Goal: Information Seeking & Learning: Learn about a topic

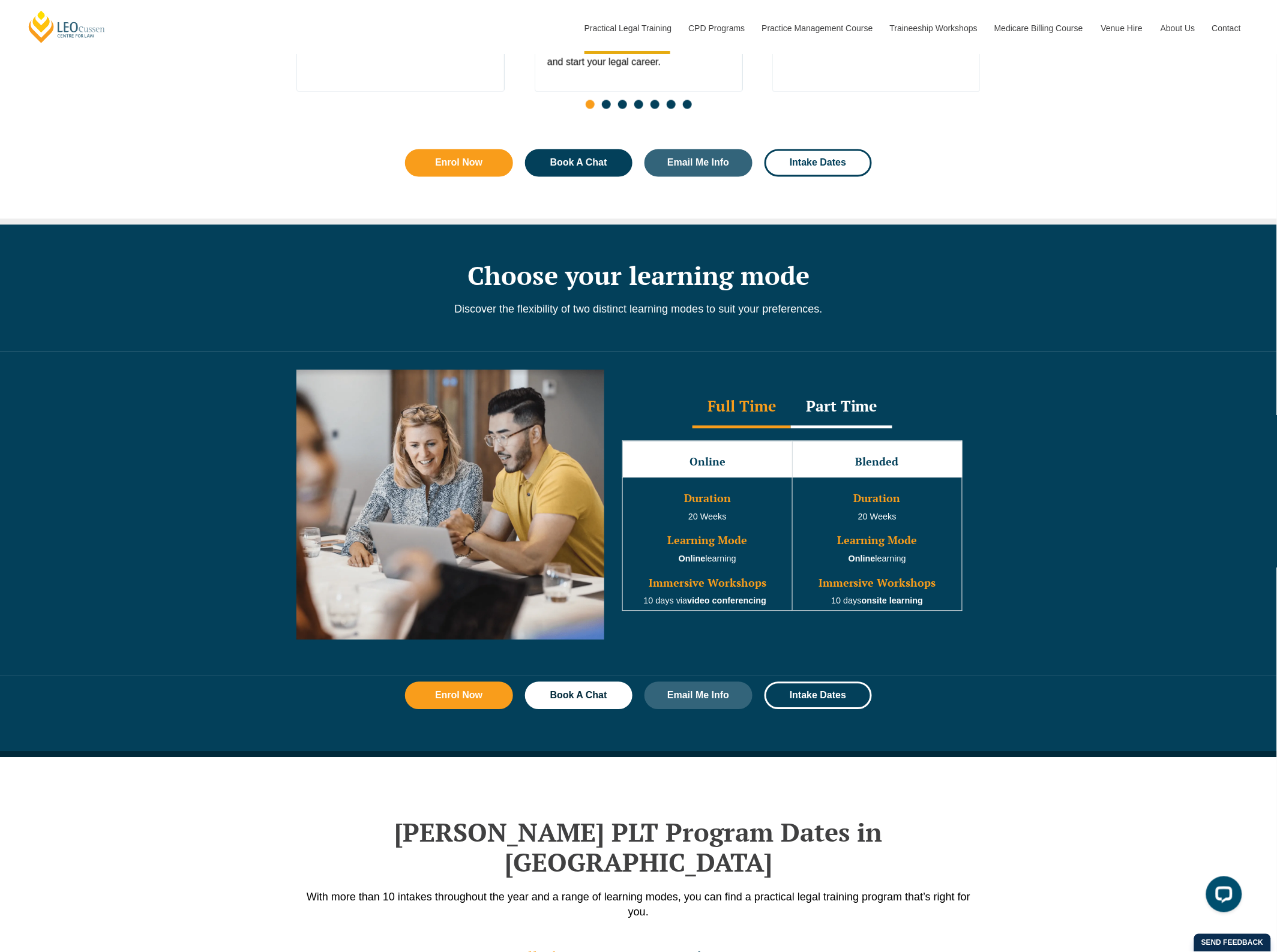
scroll to position [1050, 0]
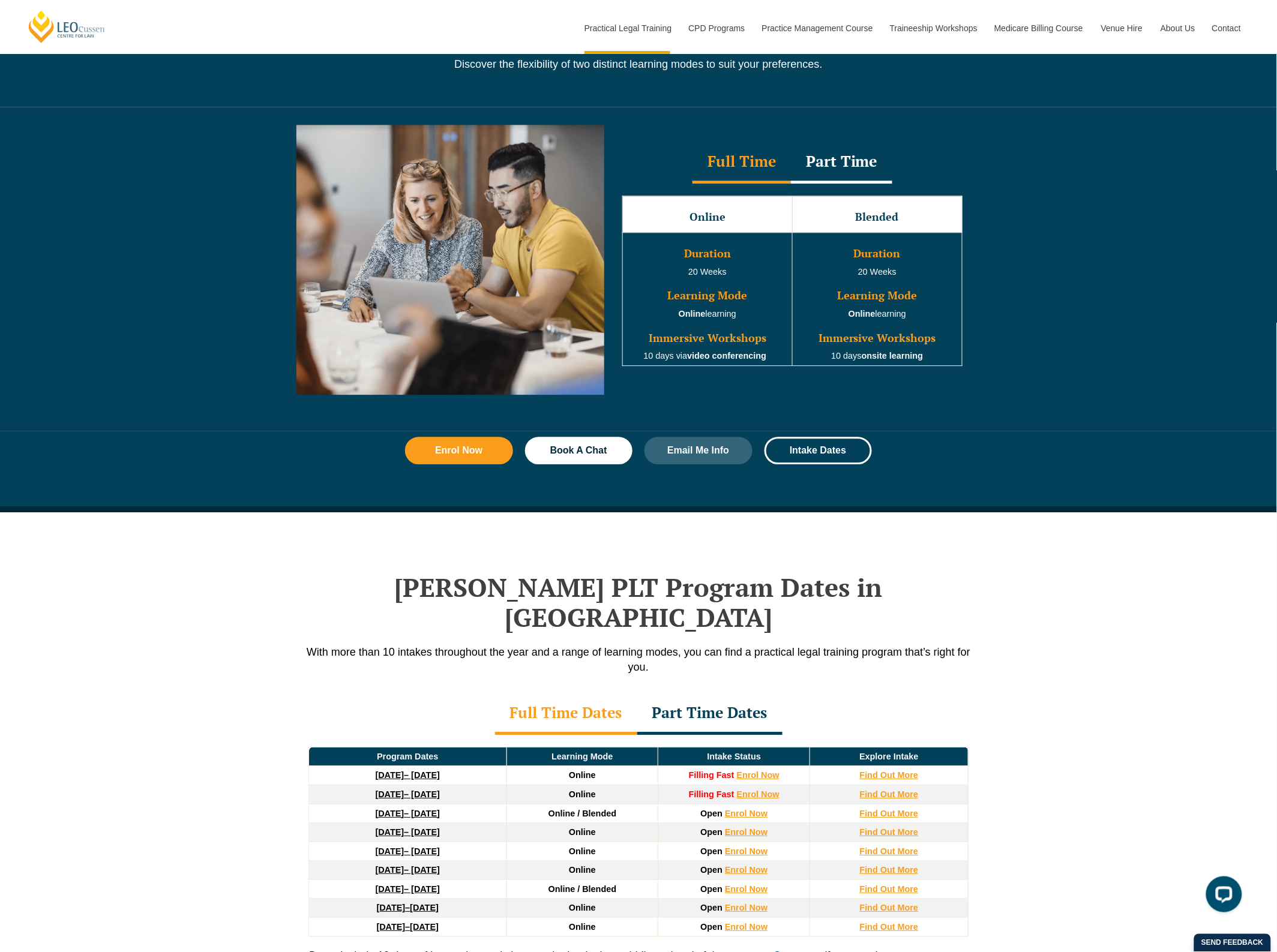
click at [376, 771] on strong "22 September 2025" at bounding box center [390, 775] width 29 height 9
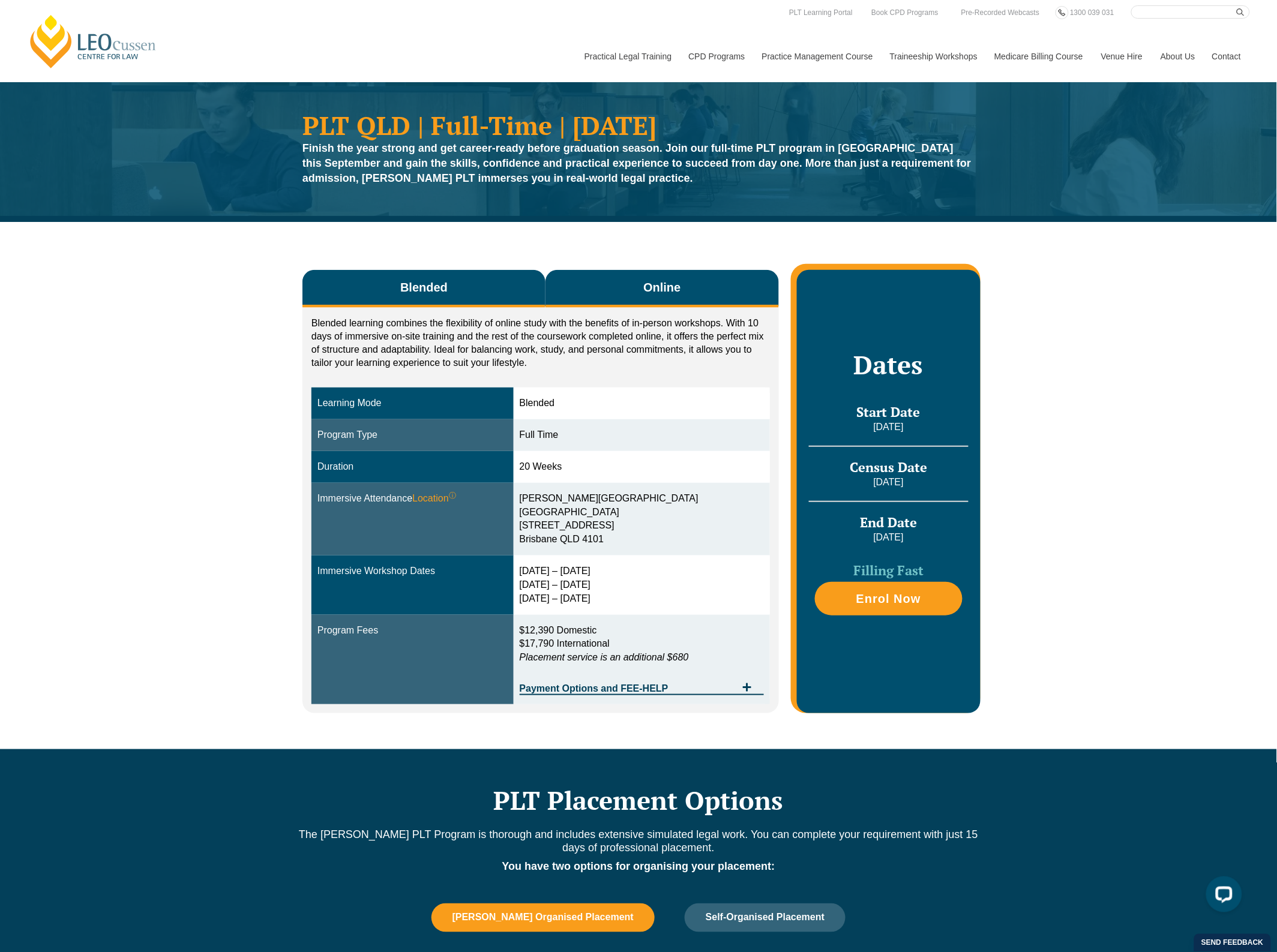
click at [631, 289] on button "Online" at bounding box center [661, 289] width 233 height 38
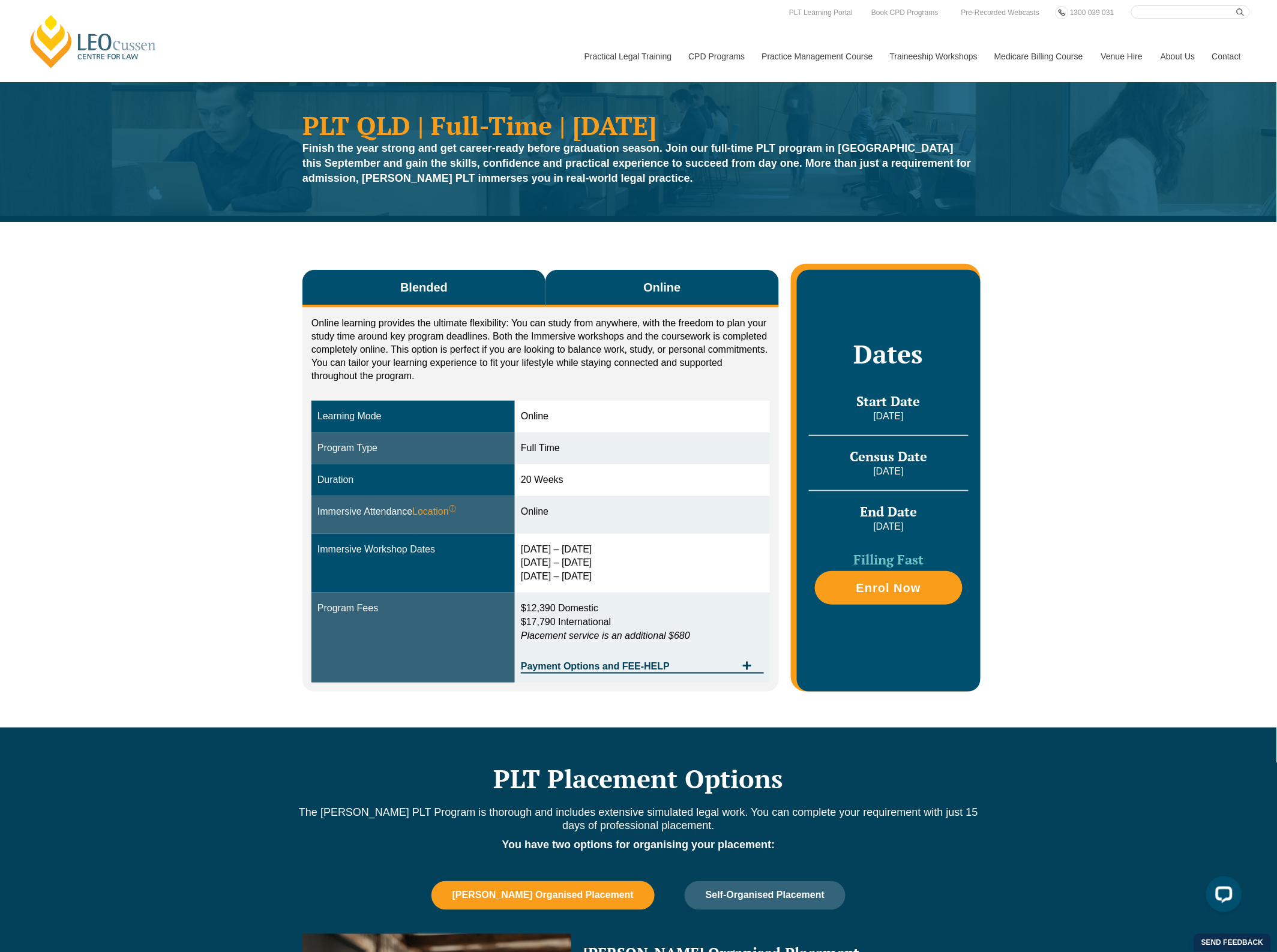
click at [453, 292] on button "Blended" at bounding box center [424, 289] width 243 height 38
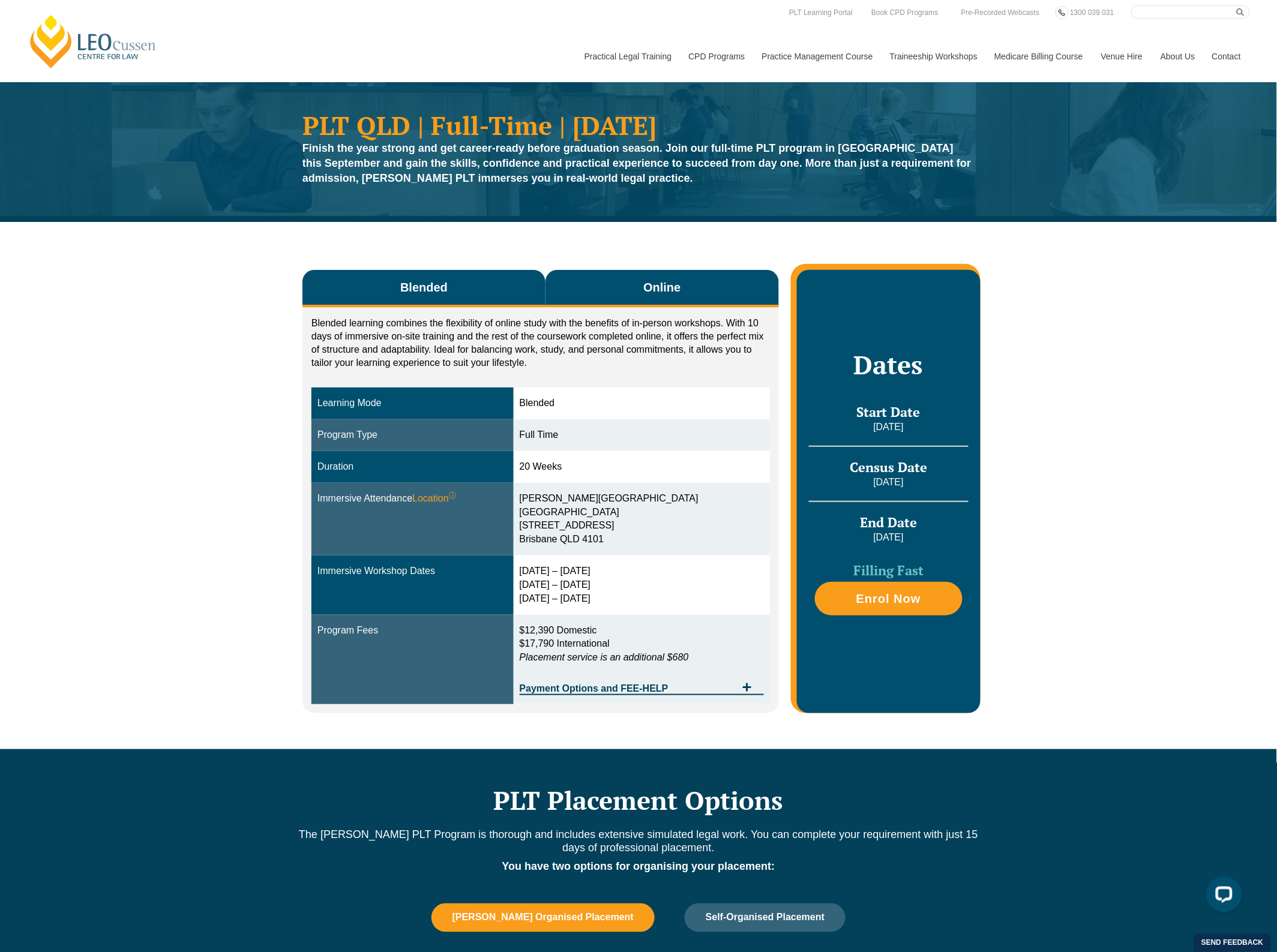
click at [619, 288] on button "Online" at bounding box center [661, 289] width 233 height 38
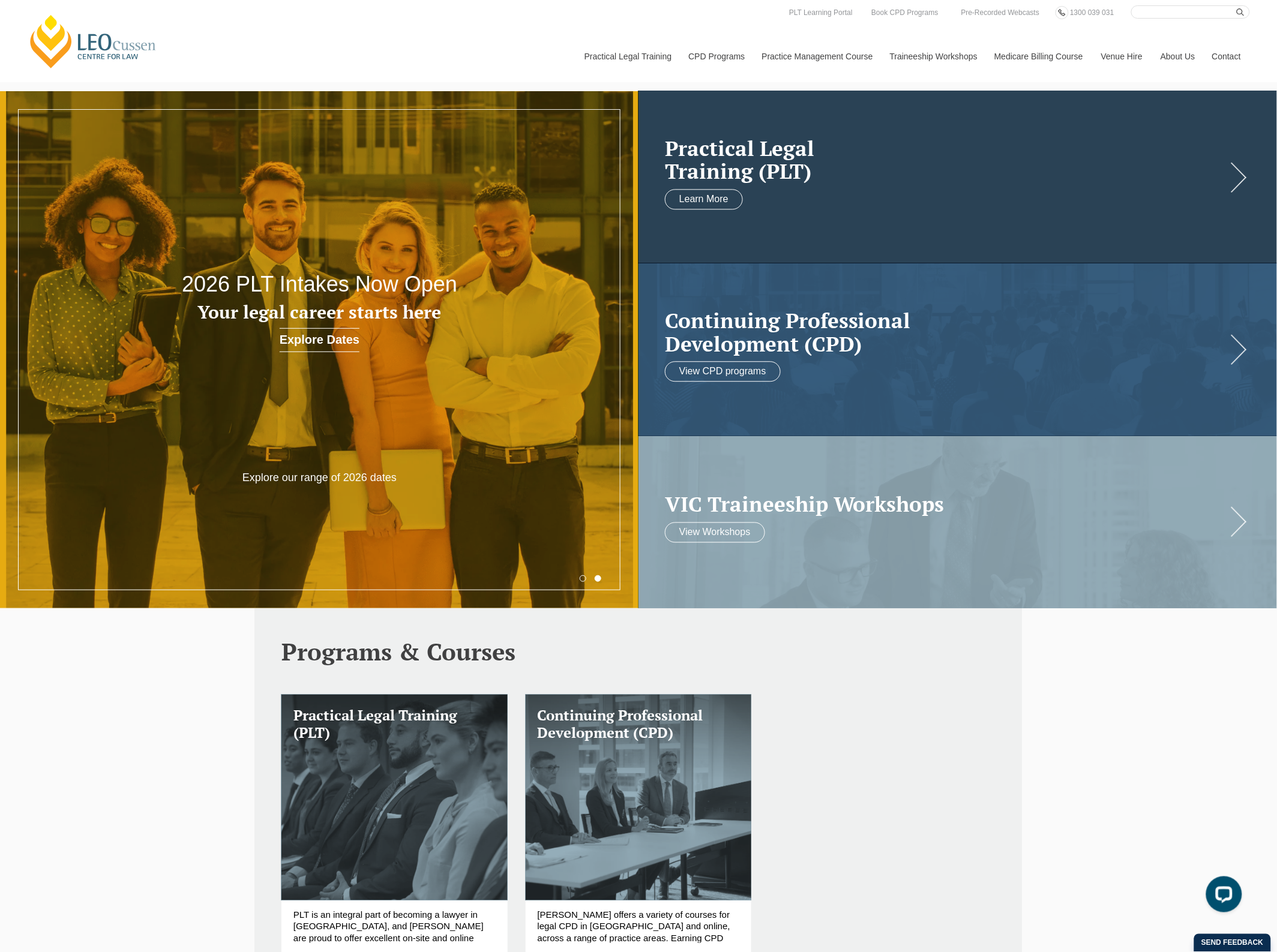
click at [795, 183] on h2 "Practical Legal Training (PLT)" at bounding box center [945, 160] width 562 height 47
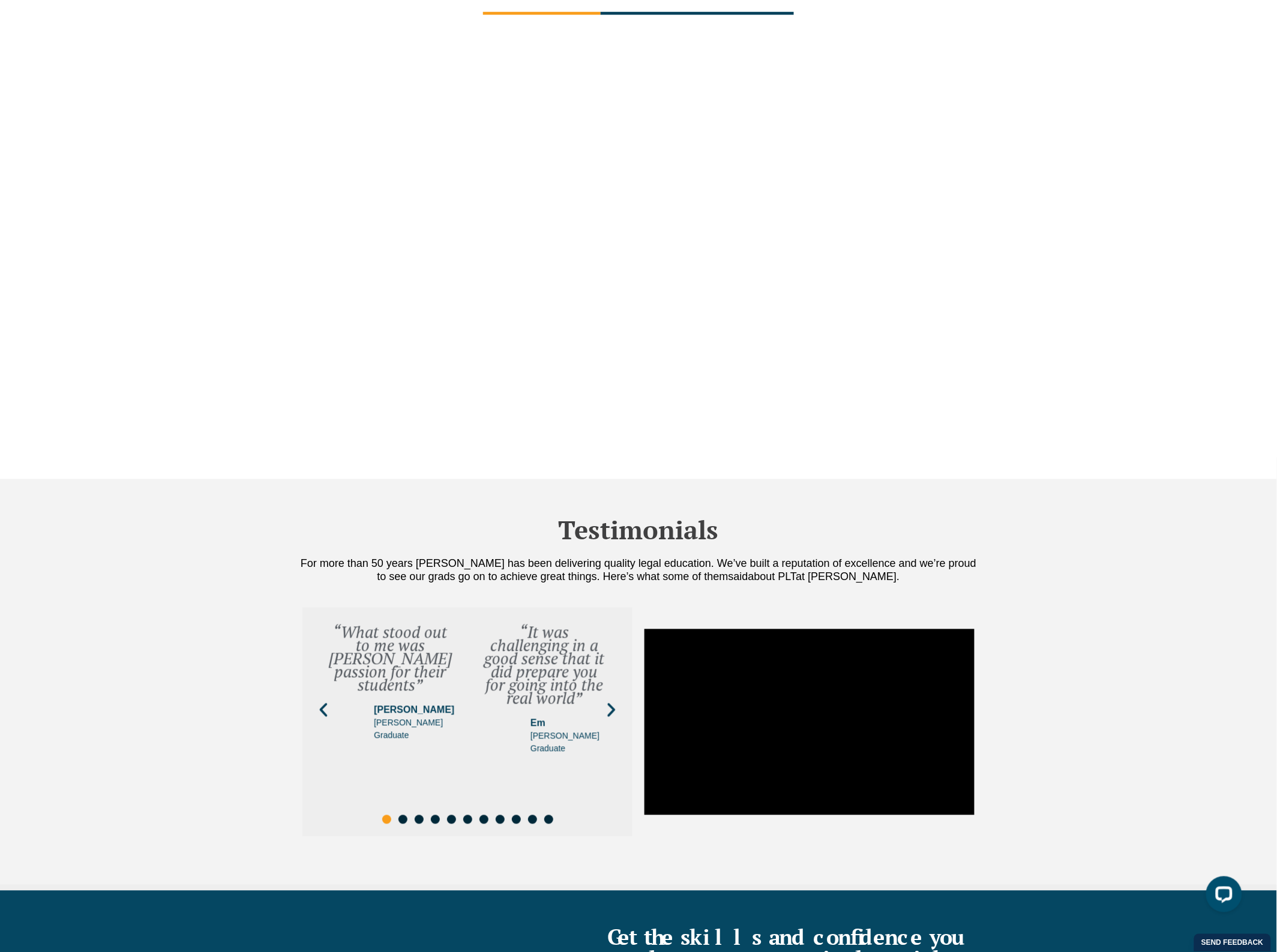
scroll to position [3976, 0]
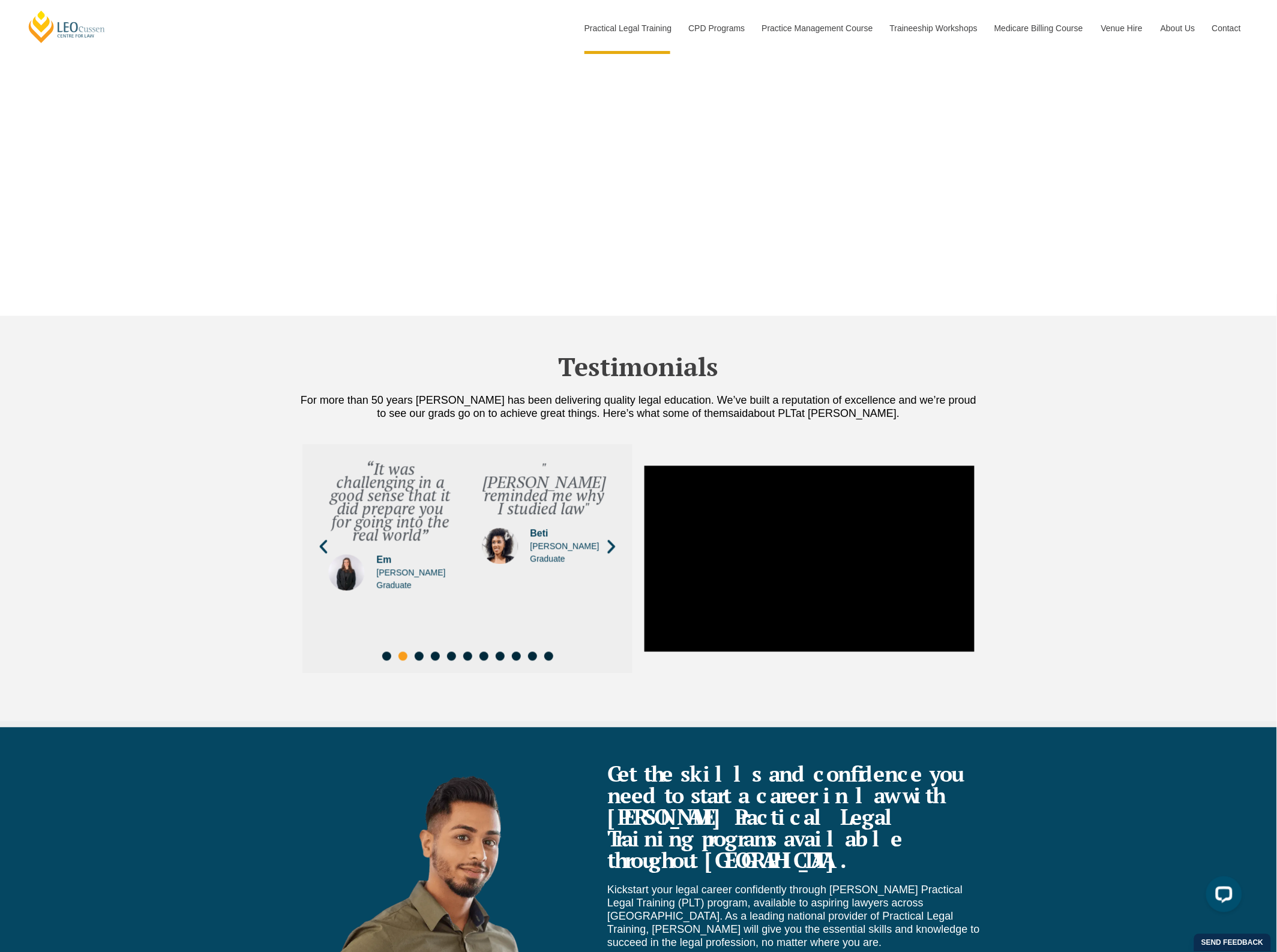
click at [608, 538] on icon "Next slide" at bounding box center [611, 547] width 18 height 18
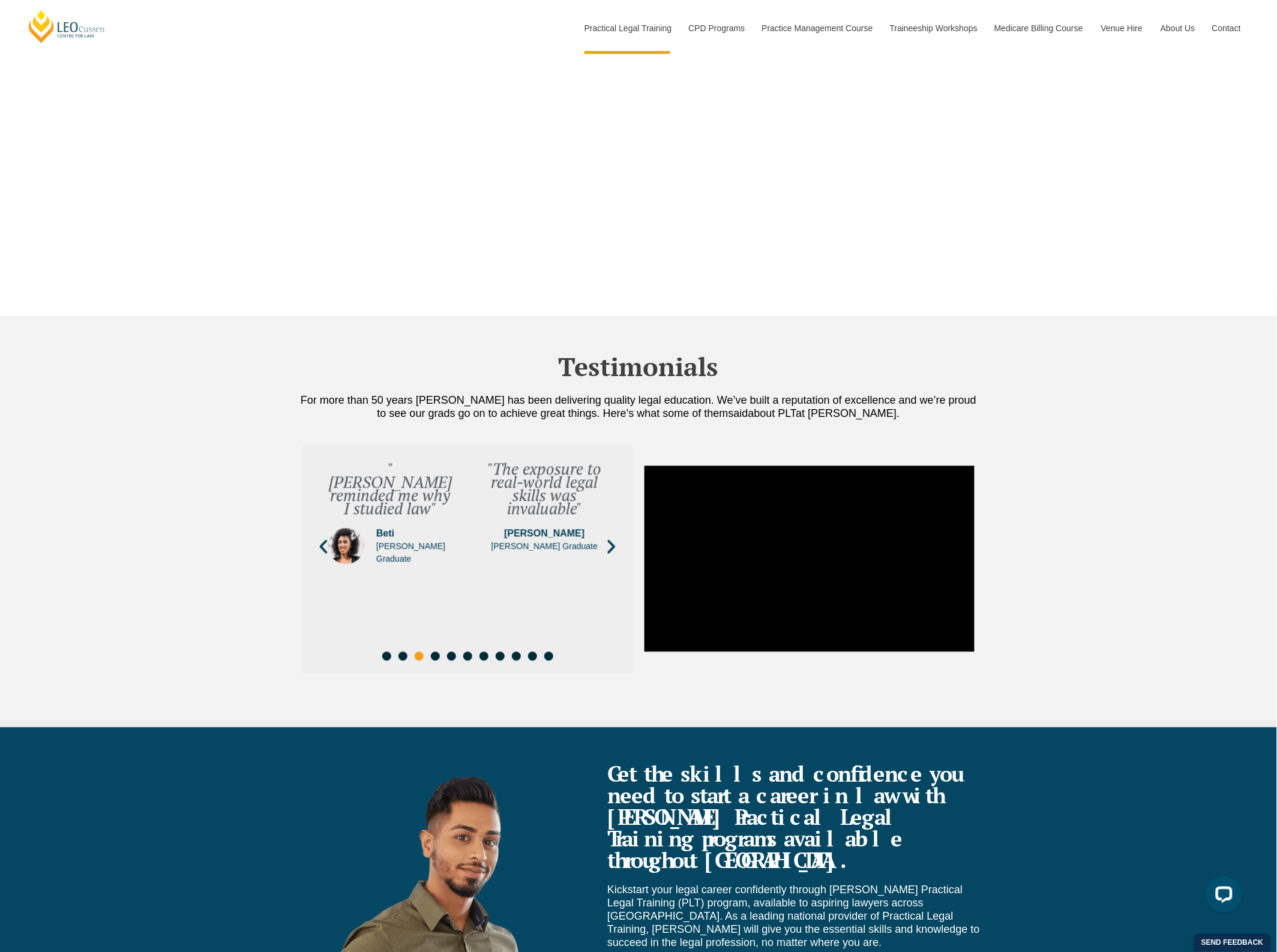
click at [608, 538] on icon "Next slide" at bounding box center [611, 547] width 18 height 18
click at [540, 495] on div ""My mentor was engaged, proactive and nurturing" [PERSON_NAME] Graduate" at bounding box center [544, 514] width 124 height 103
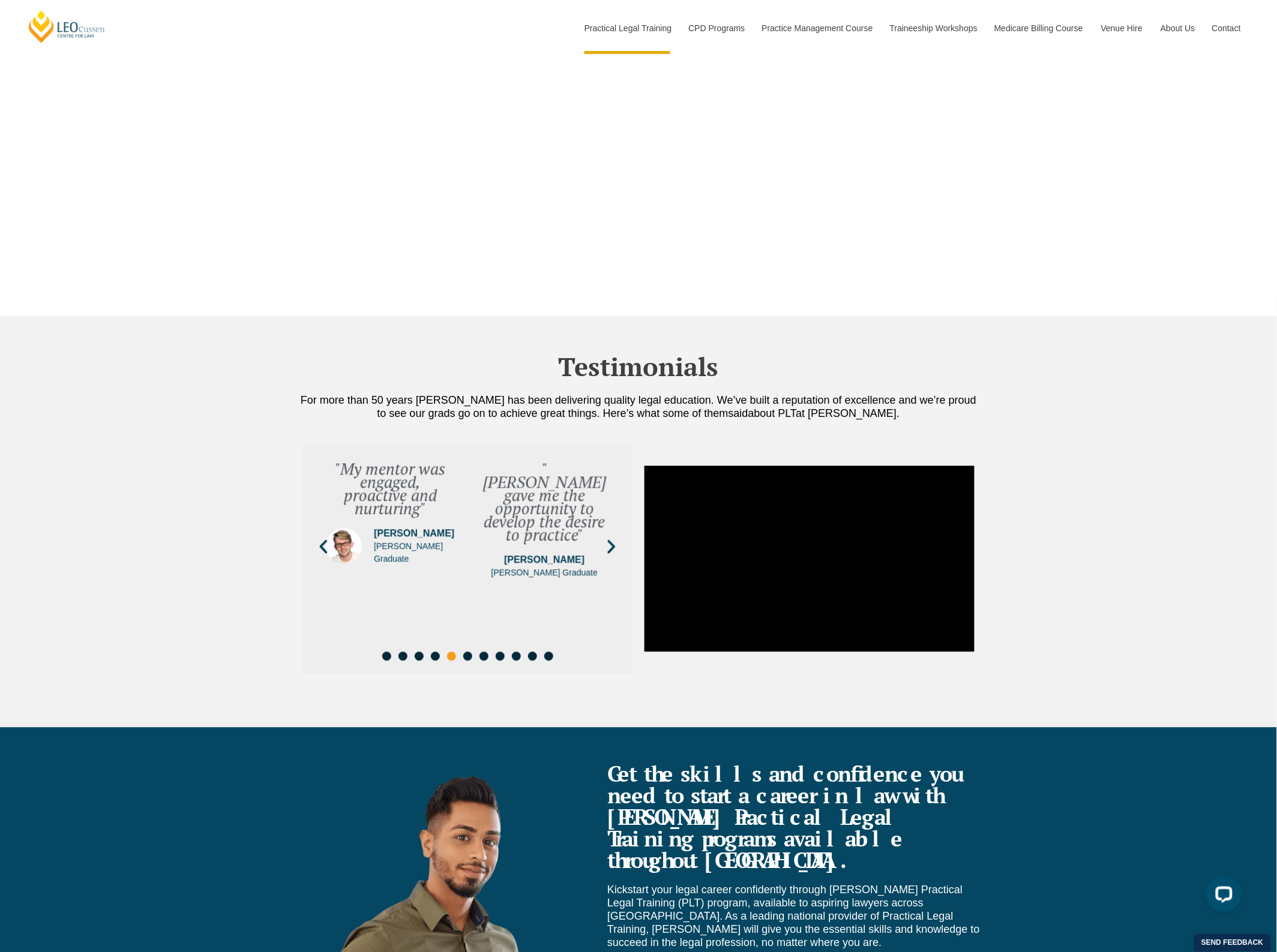
click at [321, 538] on icon "Previous slide" at bounding box center [323, 547] width 18 height 18
